Goal: Transaction & Acquisition: Purchase product/service

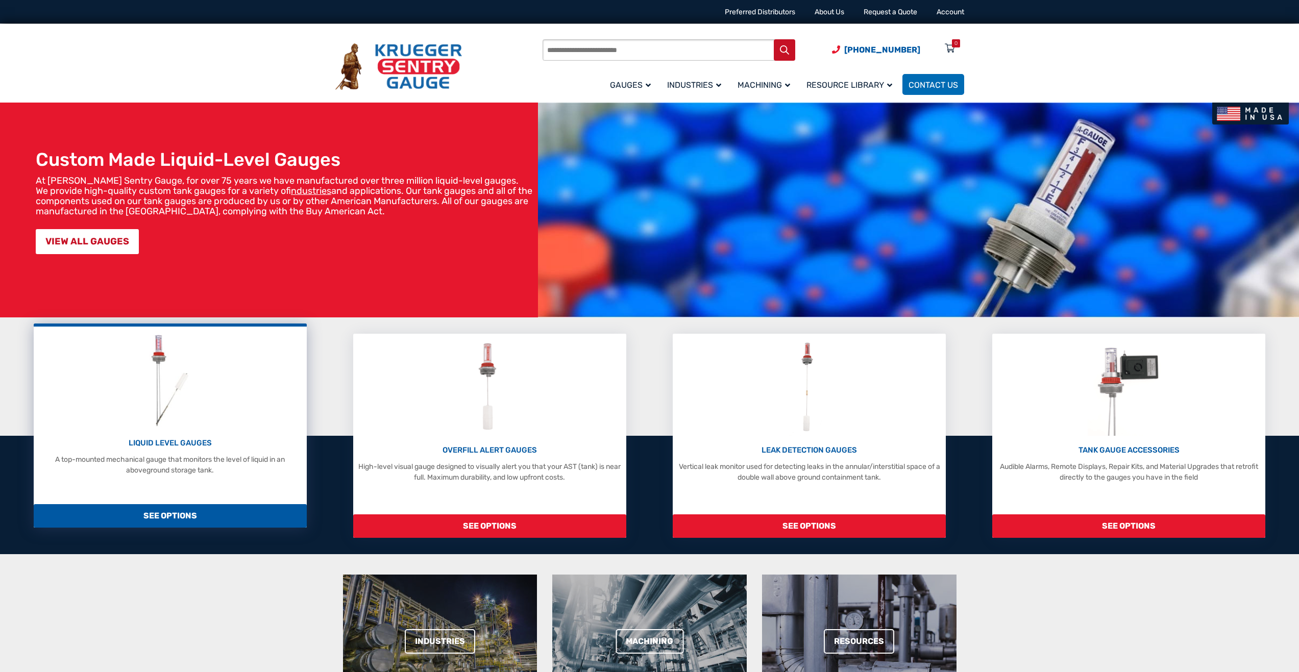
click at [144, 443] on p "LIQUID LEVEL GAUGES" at bounding box center [170, 444] width 262 height 12
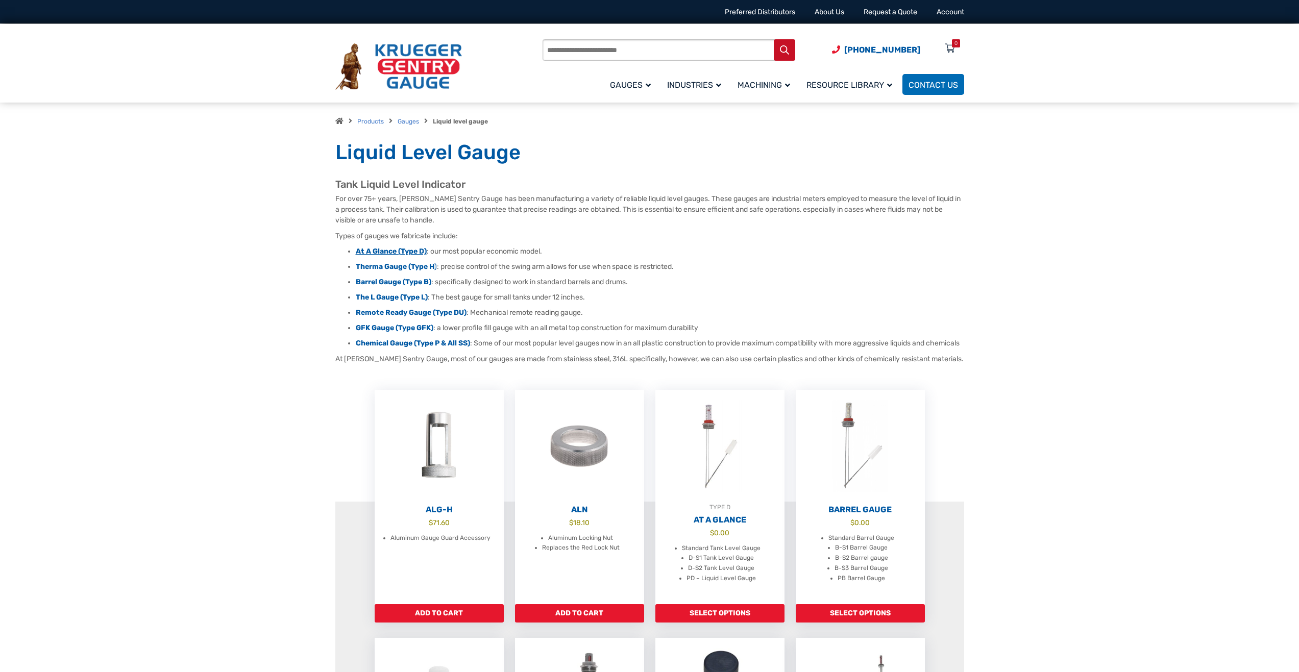
click at [382, 252] on strong "At A Glance (Type D)" at bounding box center [391, 251] width 71 height 9
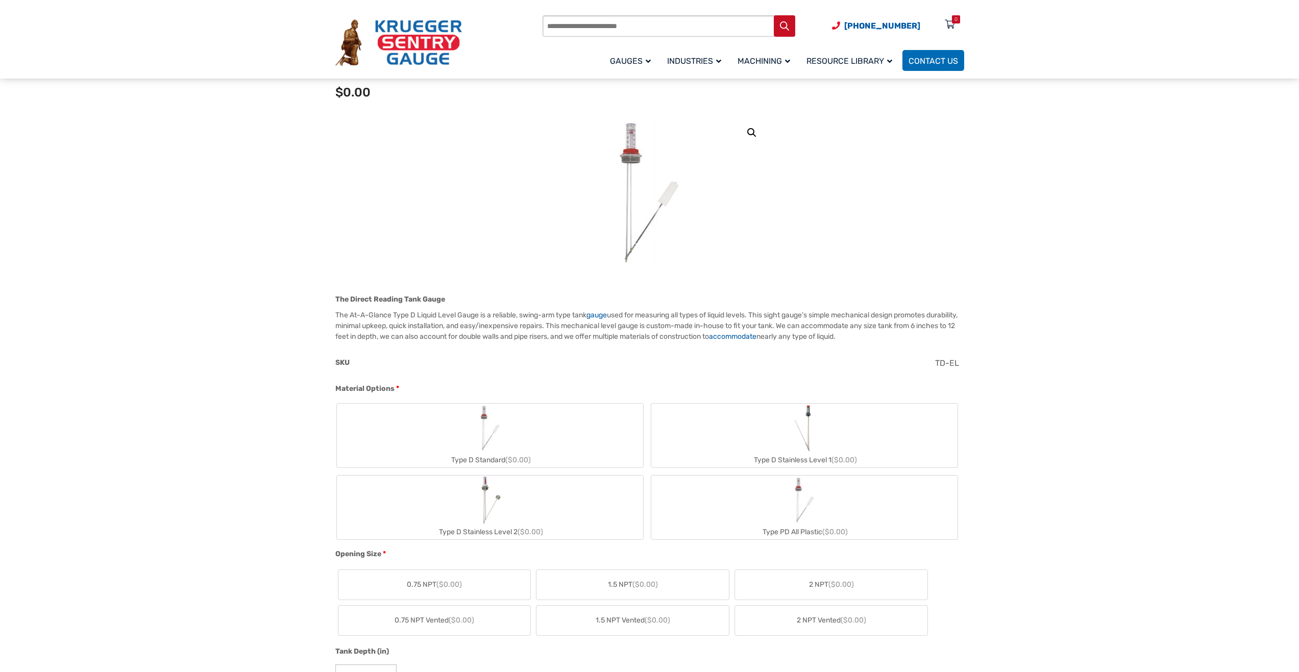
scroll to position [102, 0]
click at [819, 436] on label "Type D Stainless Level 1 ($0.00)" at bounding box center [805, 431] width 306 height 64
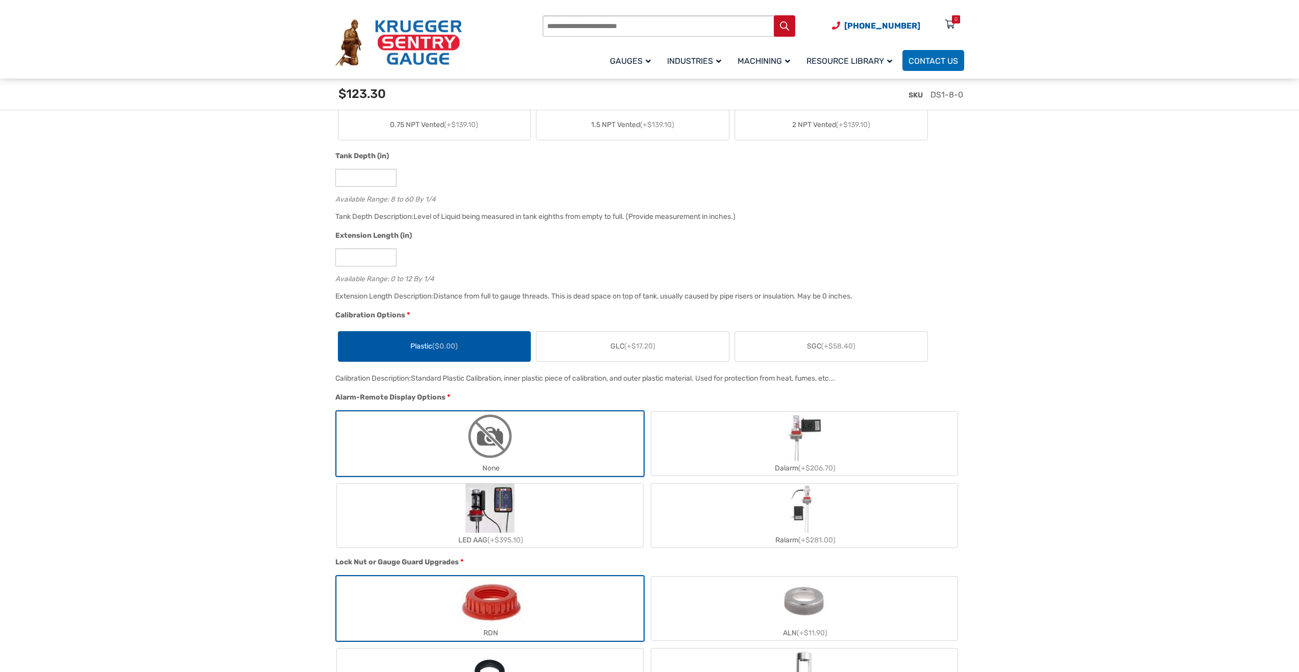
scroll to position [460, 0]
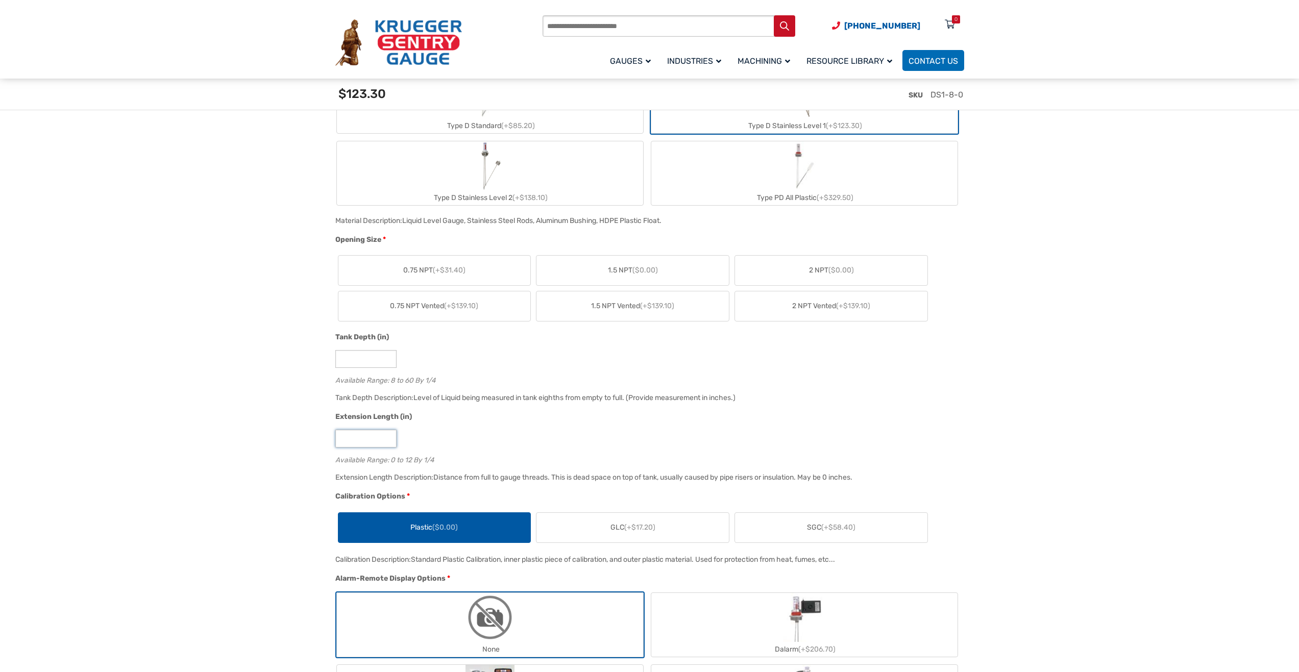
click at [389, 438] on input "*" at bounding box center [365, 439] width 61 height 18
click at [389, 437] on input "*" at bounding box center [365, 439] width 61 height 18
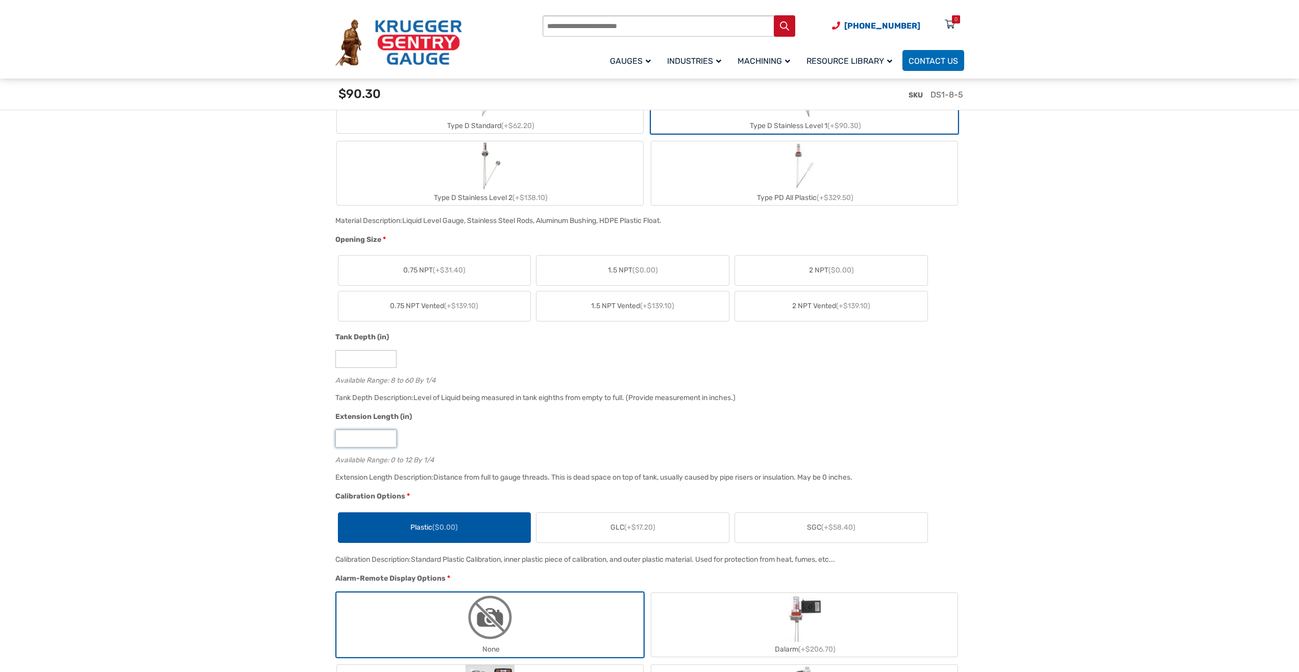
click at [389, 437] on input "*" at bounding box center [365, 439] width 61 height 18
click at [388, 447] on input "*" at bounding box center [365, 439] width 61 height 18
type input "*"
click at [388, 442] on input "*" at bounding box center [365, 439] width 61 height 18
click at [656, 270] on span "($0.00)" at bounding box center [646, 270] width 26 height 9
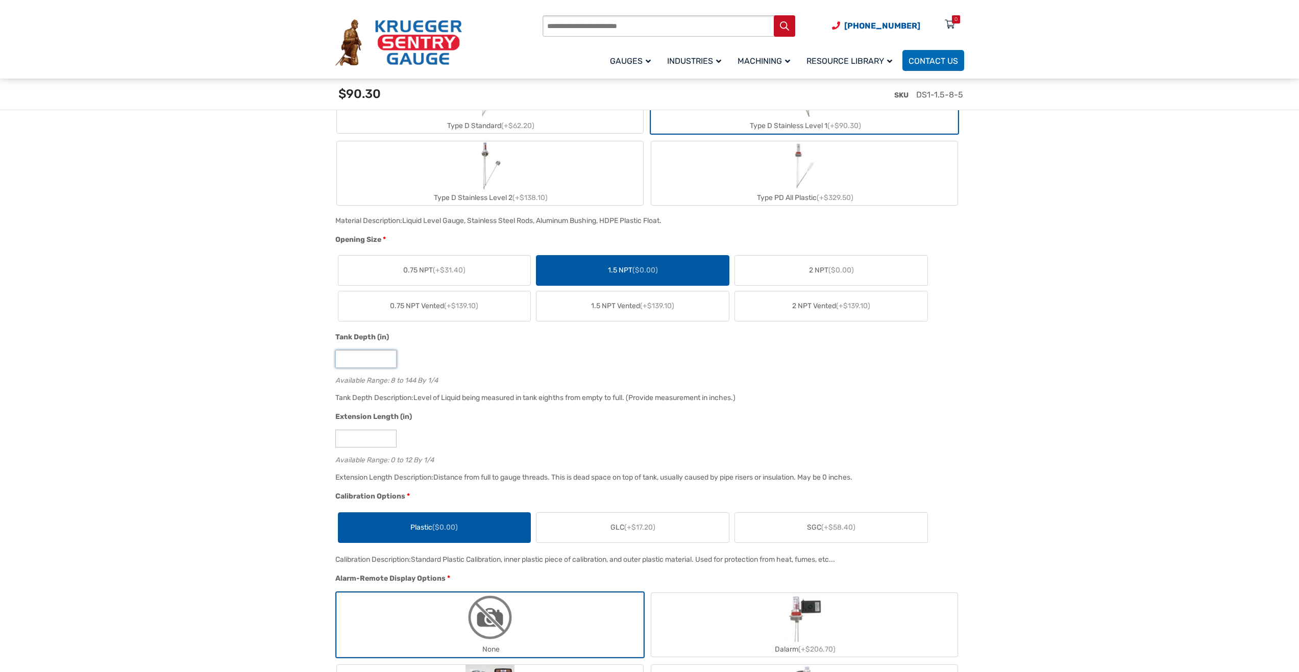
click at [389, 362] on input "*" at bounding box center [365, 359] width 61 height 18
click at [389, 354] on input "*" at bounding box center [365, 359] width 61 height 18
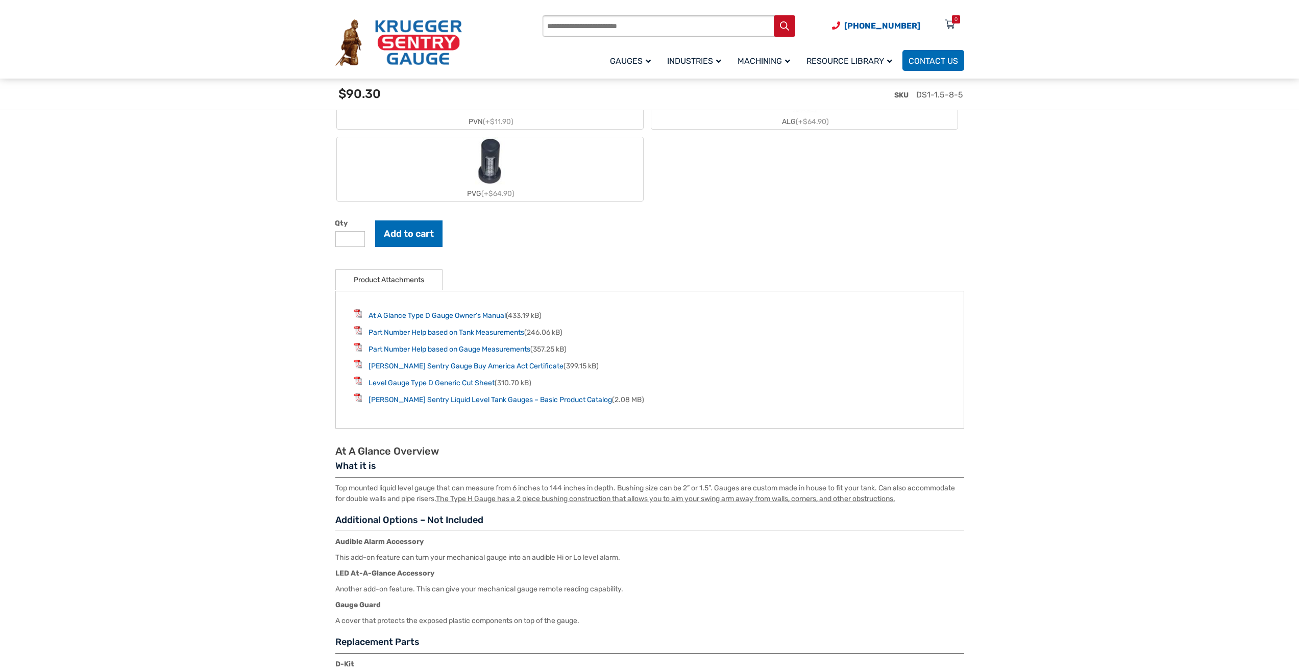
scroll to position [1225, 0]
click at [461, 350] on link "Part Number Help based on Gauge Measurements" at bounding box center [450, 348] width 162 height 9
